Goal: Task Accomplishment & Management: Manage account settings

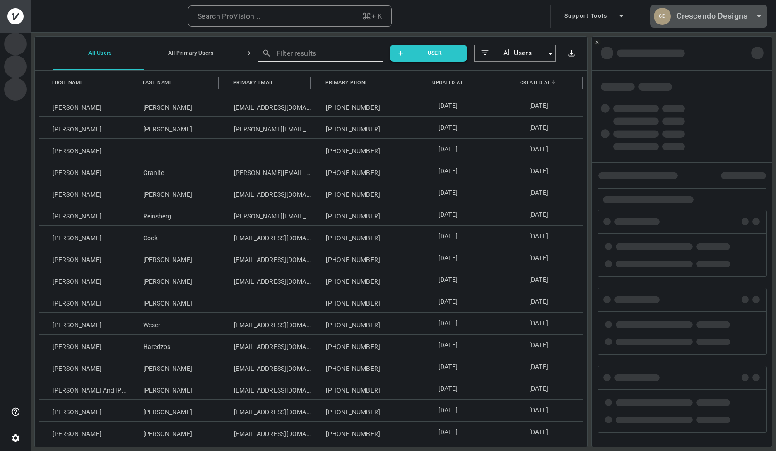
click at [718, 14] on h6 "Crescendo Designs" at bounding box center [711, 16] width 71 height 13
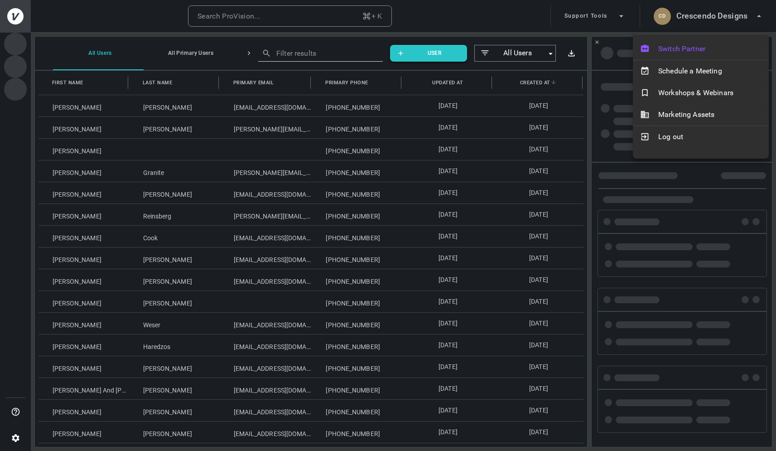
click at [678, 40] on div "Switch Partner" at bounding box center [701, 49] width 136 height 22
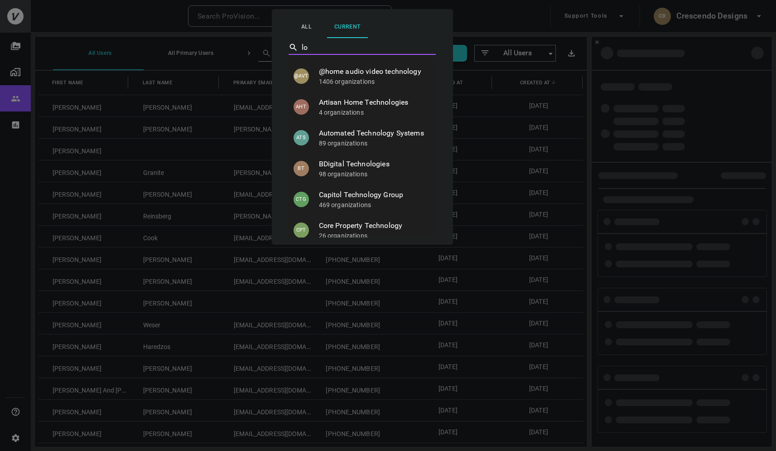
type input "l"
type input ">"
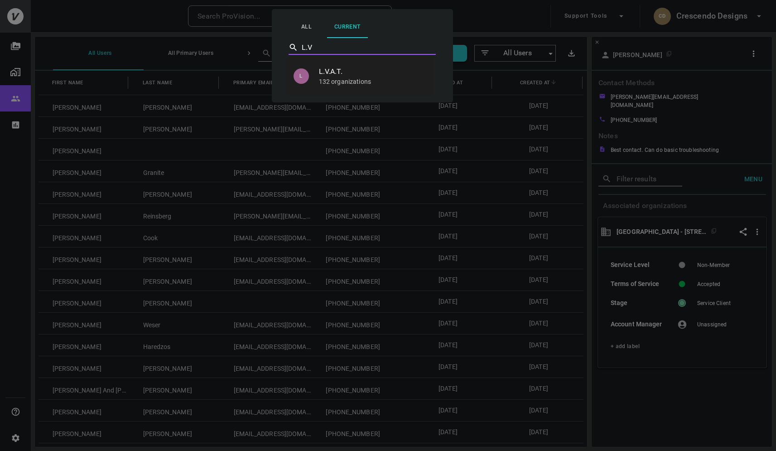
type input "L.V.A.T."
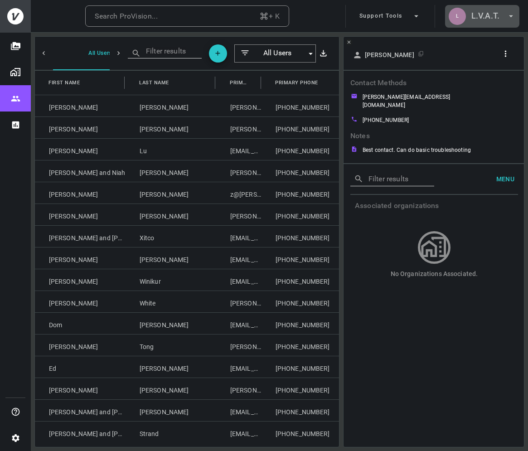
click at [483, 18] on h6 "L.V.A.T." at bounding box center [485, 16] width 28 height 13
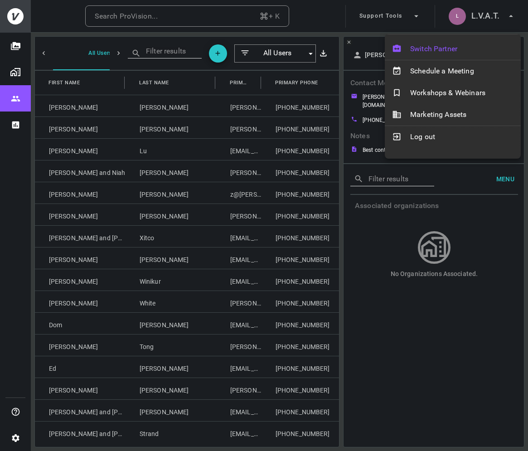
click at [462, 47] on span "Switch Partner" at bounding box center [461, 48] width 103 height 11
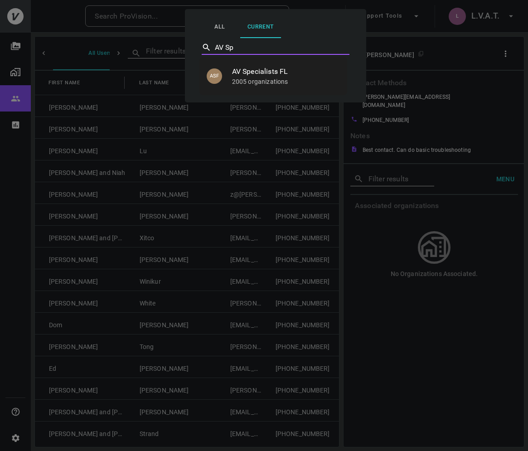
type input "AV Specialists FL"
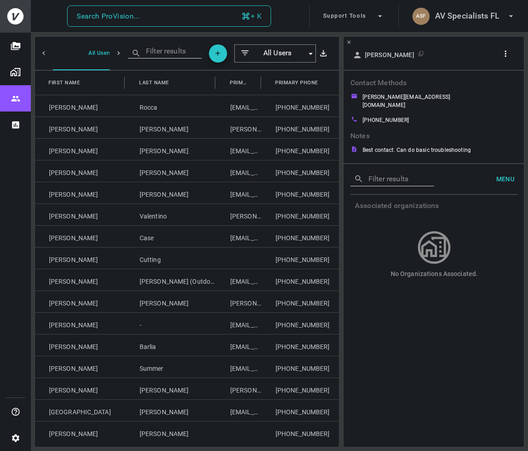
click at [212, 13] on button "Search ProVision... + K" at bounding box center [169, 16] width 204 height 22
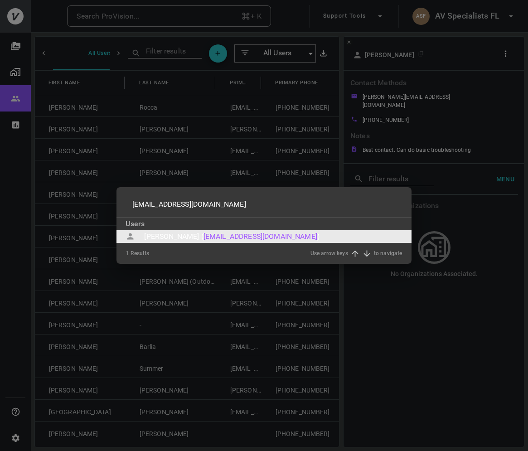
type input "alverje@aol.com"
click at [153, 234] on div "Jay Alver (" at bounding box center [173, 236] width 59 height 11
type input "alverje@aol.com"
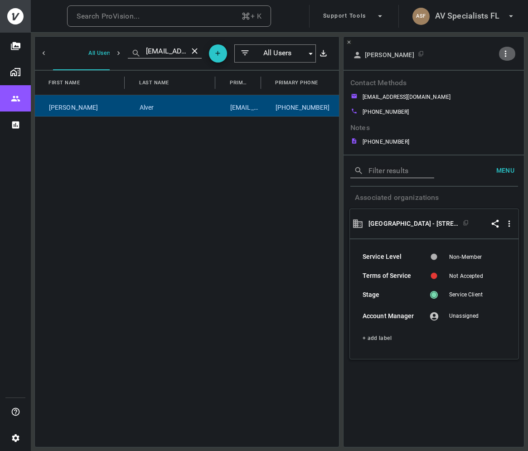
click at [509, 50] on icon "button" at bounding box center [505, 54] width 10 height 10
click at [486, 80] on li "Copy Client ID" at bounding box center [482, 86] width 76 height 16
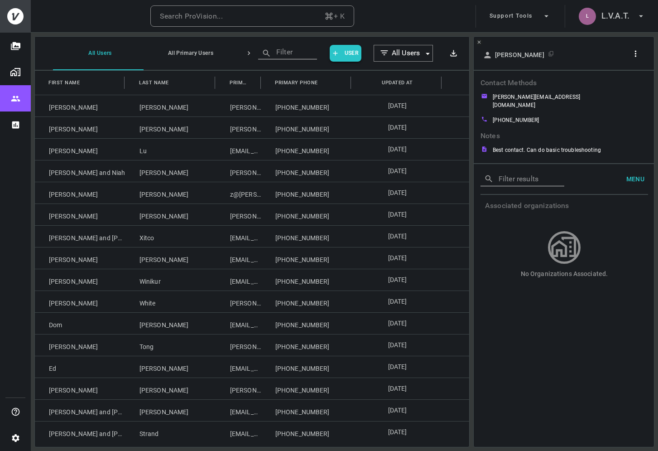
click at [14, 428] on button "Settings" at bounding box center [15, 437] width 31 height 26
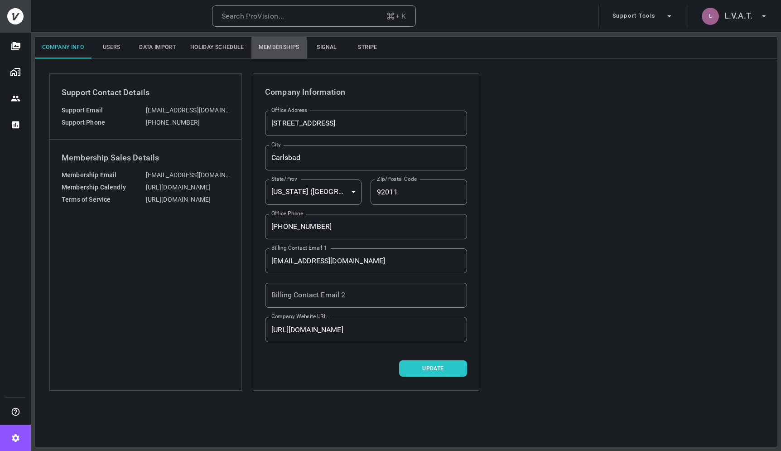
click at [274, 49] on button "Memberships" at bounding box center [278, 48] width 55 height 22
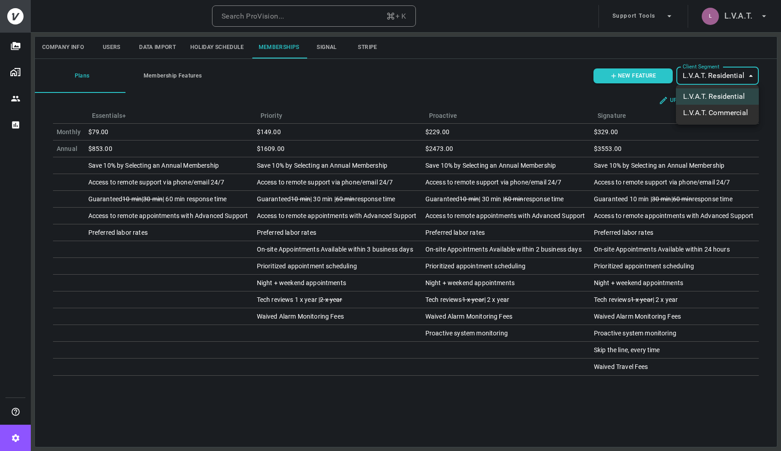
click at [658, 81] on body "Search ProVision... + K Support Tools L L.V.A.T. Company Info Users Data Import…" at bounding box center [390, 225] width 781 height 451
click at [658, 114] on li "L.V.A.T. Commercial" at bounding box center [717, 113] width 83 height 16
click at [658, 76] on body "Search ProVision... + K Support Tools L L.V.A.T. Company Info Users Data Import…" at bounding box center [390, 225] width 781 height 451
click at [658, 96] on li "L.V.A.T. Residential" at bounding box center [715, 96] width 87 height 16
type input "ovbid-99a3289a-0bf6-4cae-9064-39d94ebff13f"
